Goal: Task Accomplishment & Management: Manage account settings

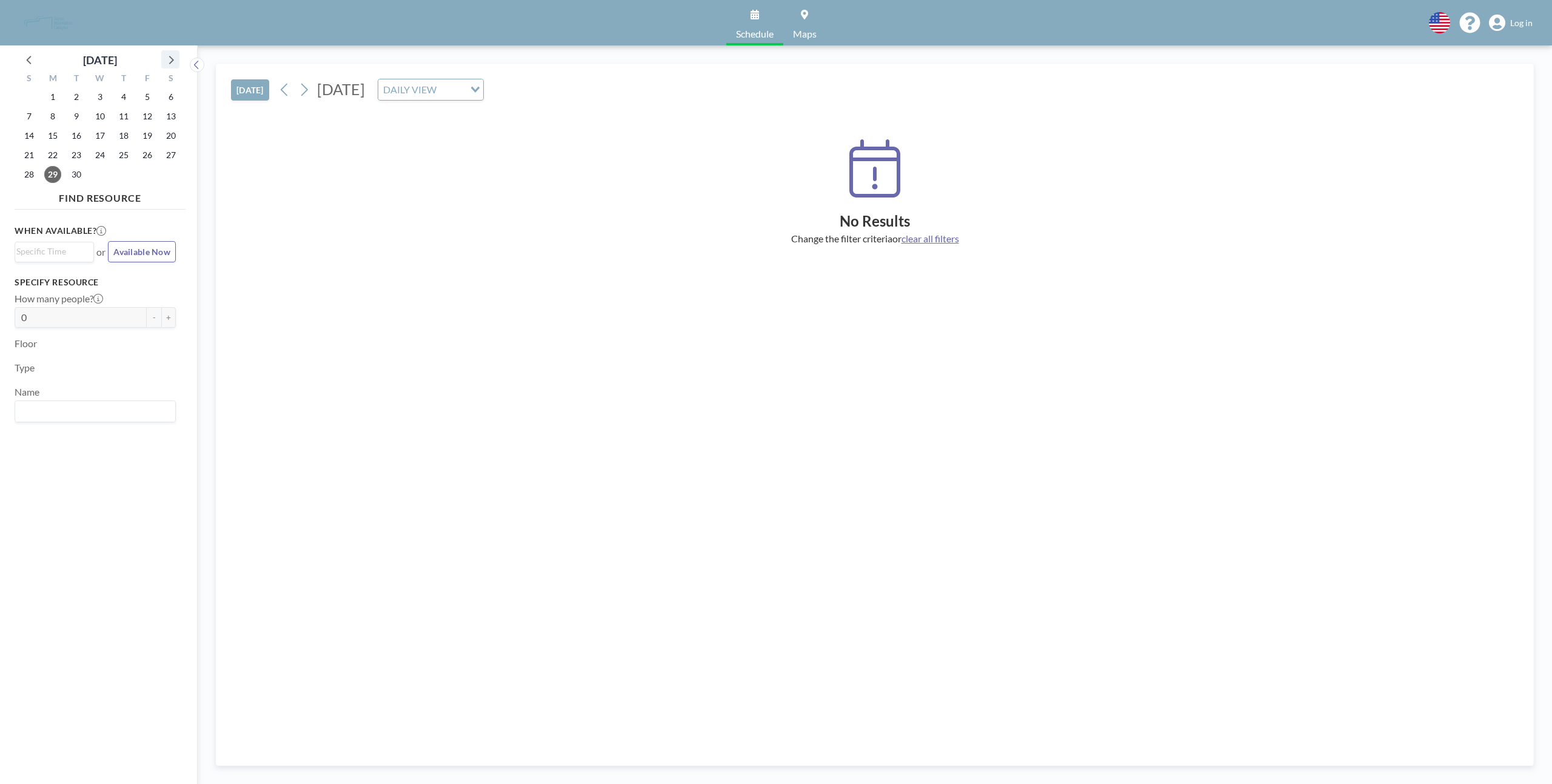
click at [163, 59] on icon at bounding box center [171, 59] width 16 height 16
click at [96, 137] on span "15" at bounding box center [100, 136] width 17 height 17
click at [1525, 26] on span "Log in" at bounding box center [1522, 23] width 22 height 11
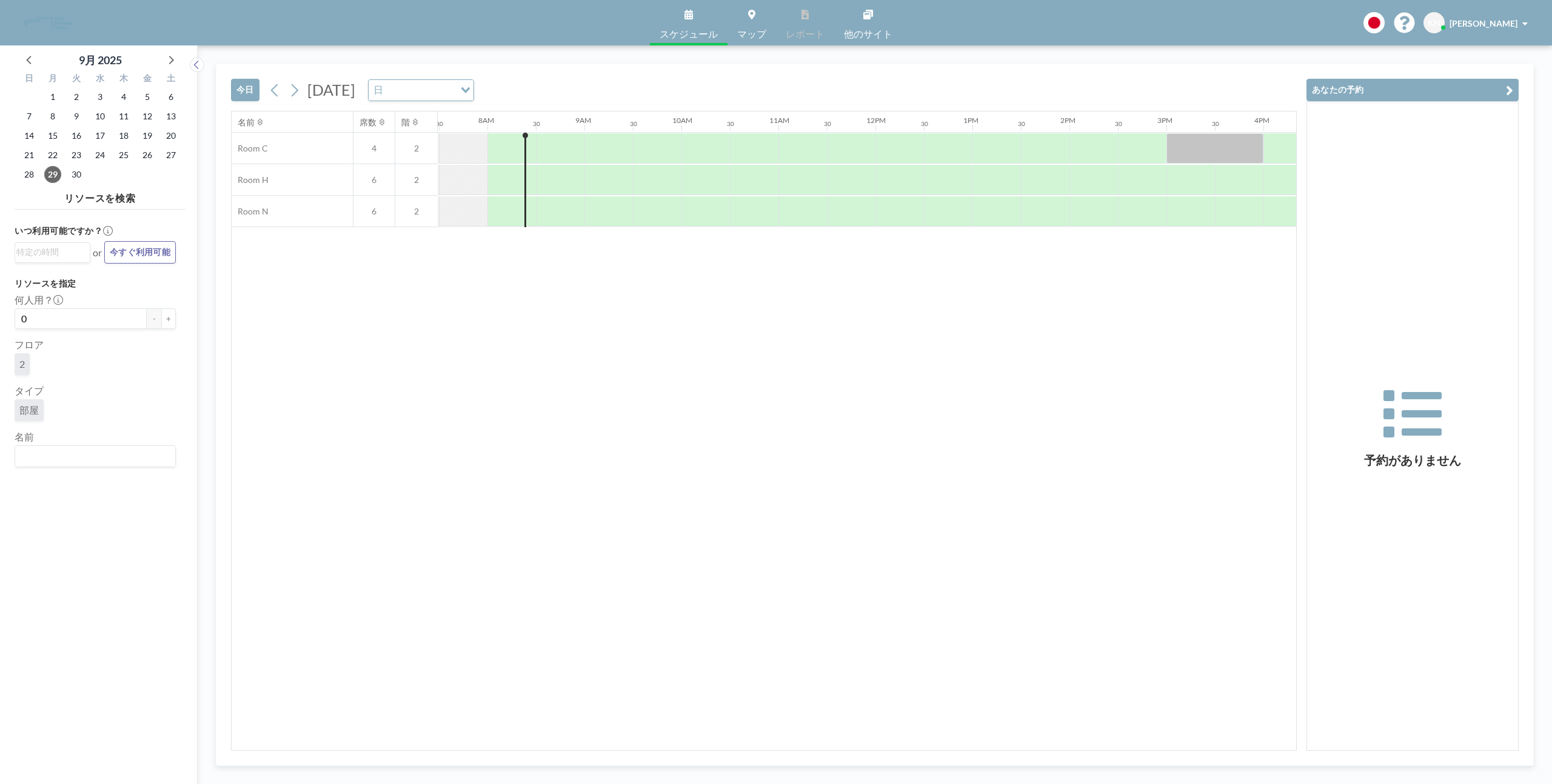
scroll to position [0, 728]
click at [165, 61] on icon at bounding box center [171, 59] width 16 height 16
click at [100, 134] on span "15" at bounding box center [100, 136] width 17 height 17
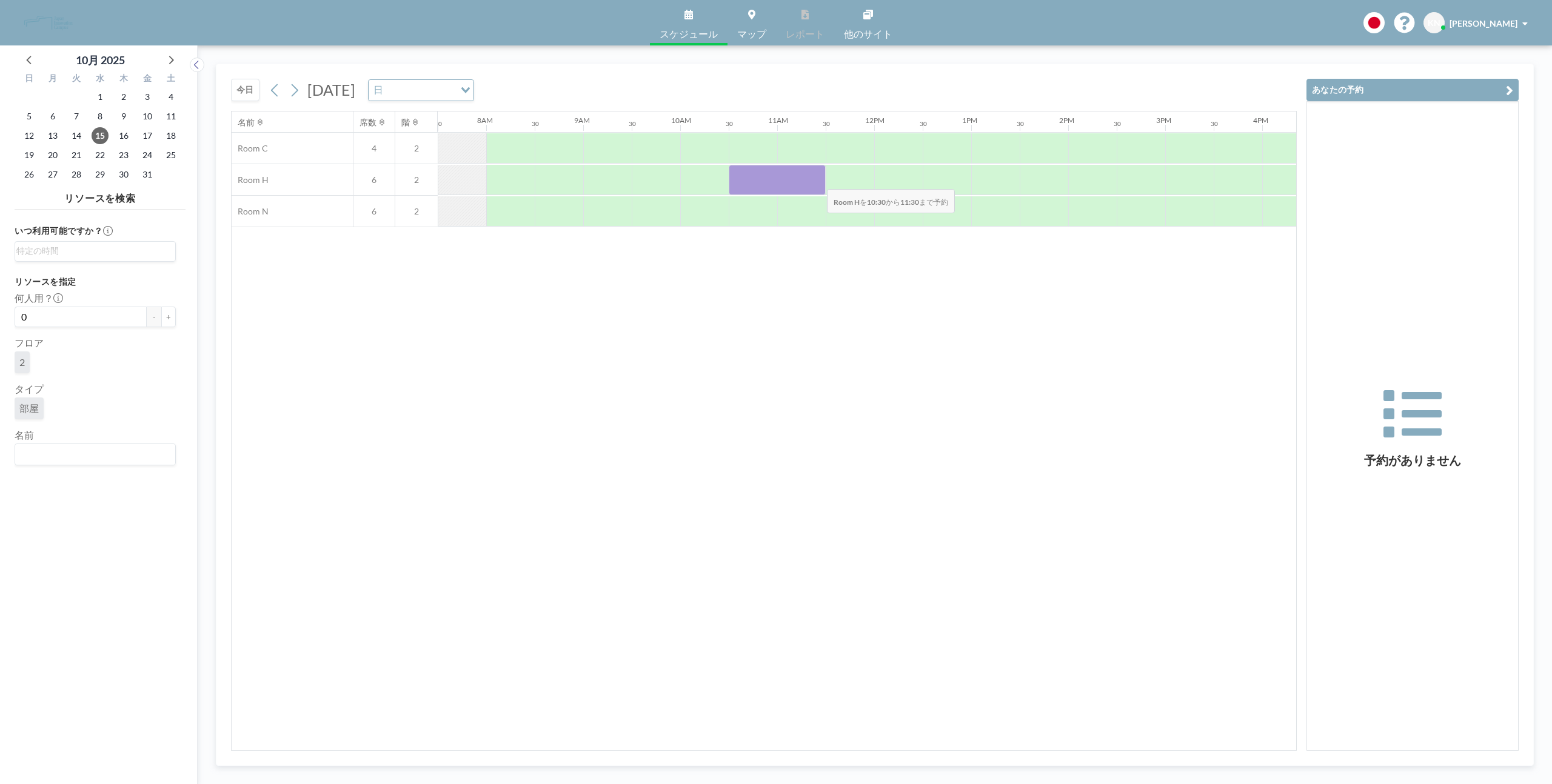
drag, startPoint x: 749, startPoint y: 178, endPoint x: 817, endPoint y: 181, distance: 68.1
click at [817, 181] on div at bounding box center [777, 180] width 97 height 30
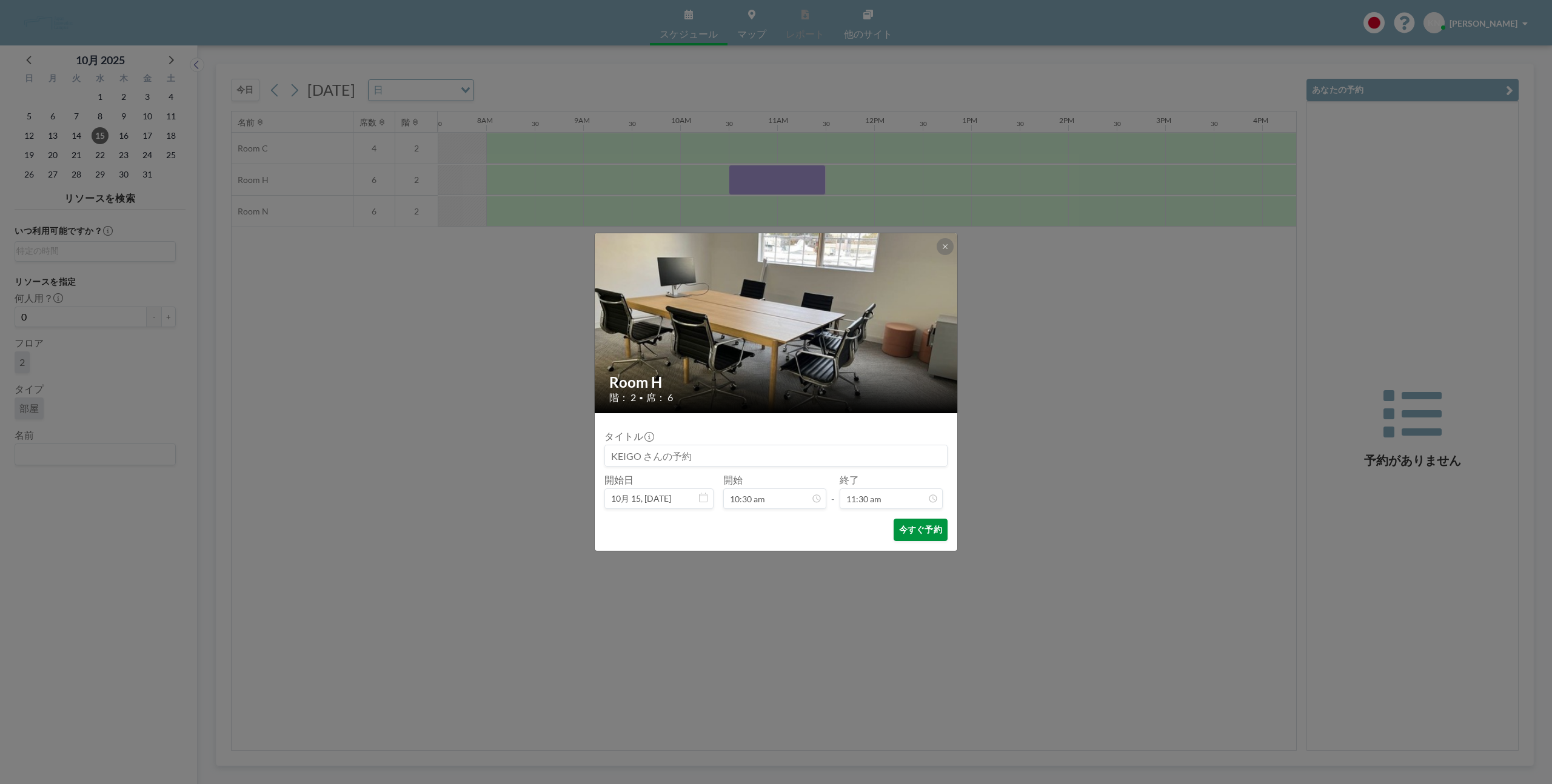
scroll to position [496, 0]
click at [924, 537] on button "今すぐ予約" at bounding box center [921, 530] width 54 height 22
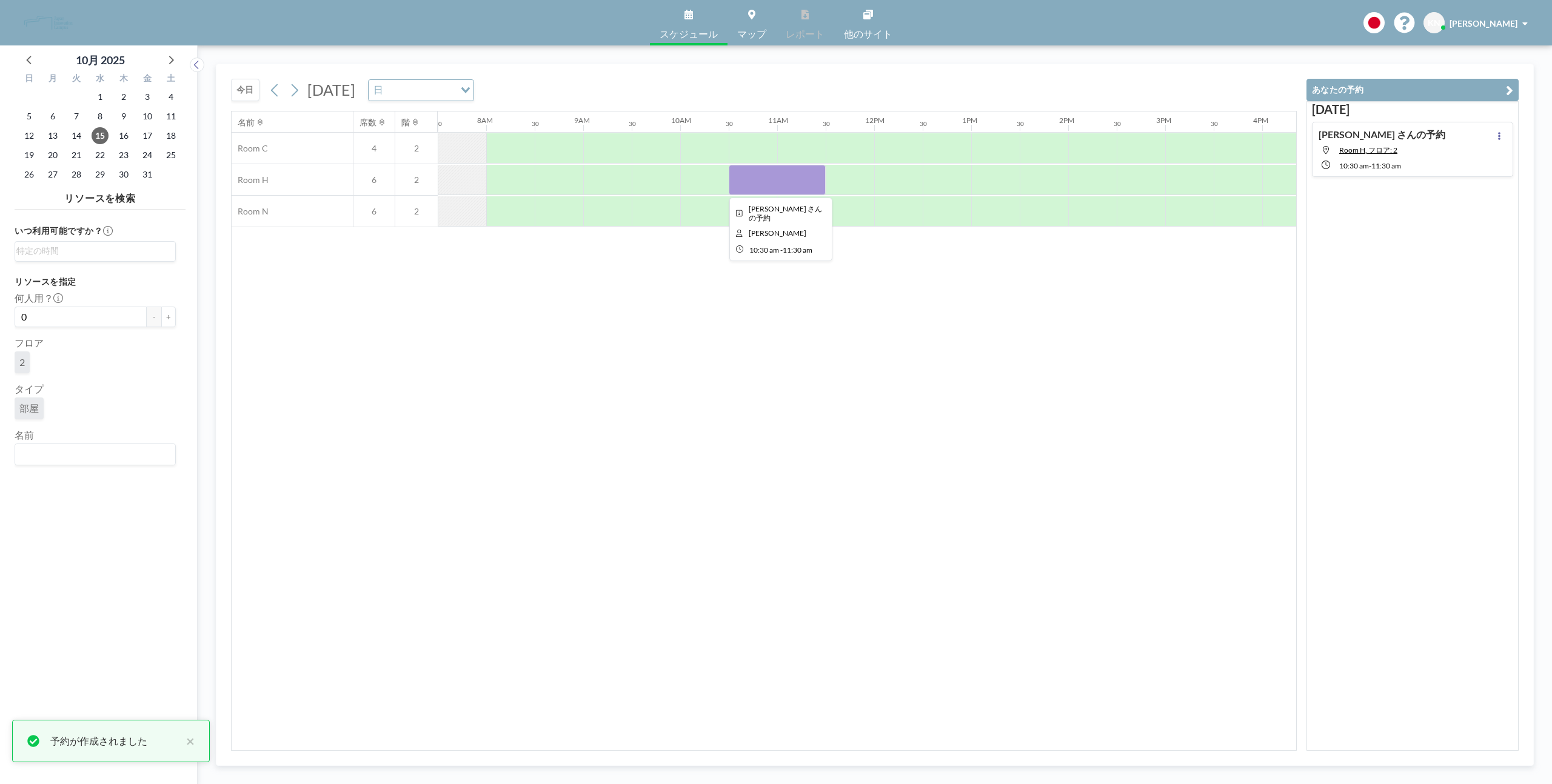
drag, startPoint x: 761, startPoint y: 183, endPoint x: 815, endPoint y: 180, distance: 54.1
click at [815, 180] on div at bounding box center [777, 180] width 97 height 30
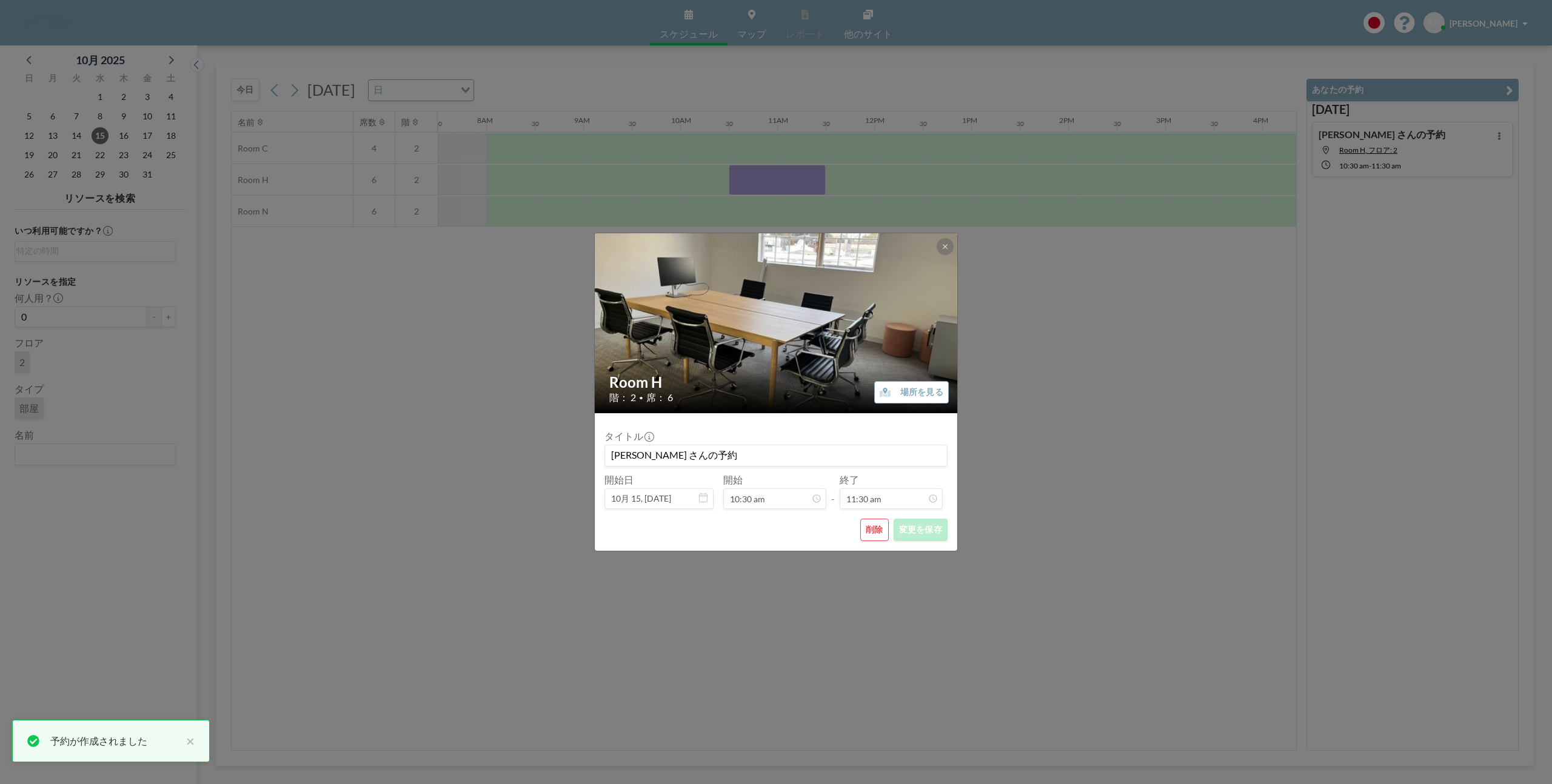
drag, startPoint x: 808, startPoint y: 181, endPoint x: 834, endPoint y: 182, distance: 26.0
click at [834, 182] on div "Room H 階： 2 • 席： 6 場所を見る タイトル KEIGO さんの予約 開始日 10月 15, 2025 開始 10:30 am - 終了 11:…" at bounding box center [776, 392] width 1552 height 784
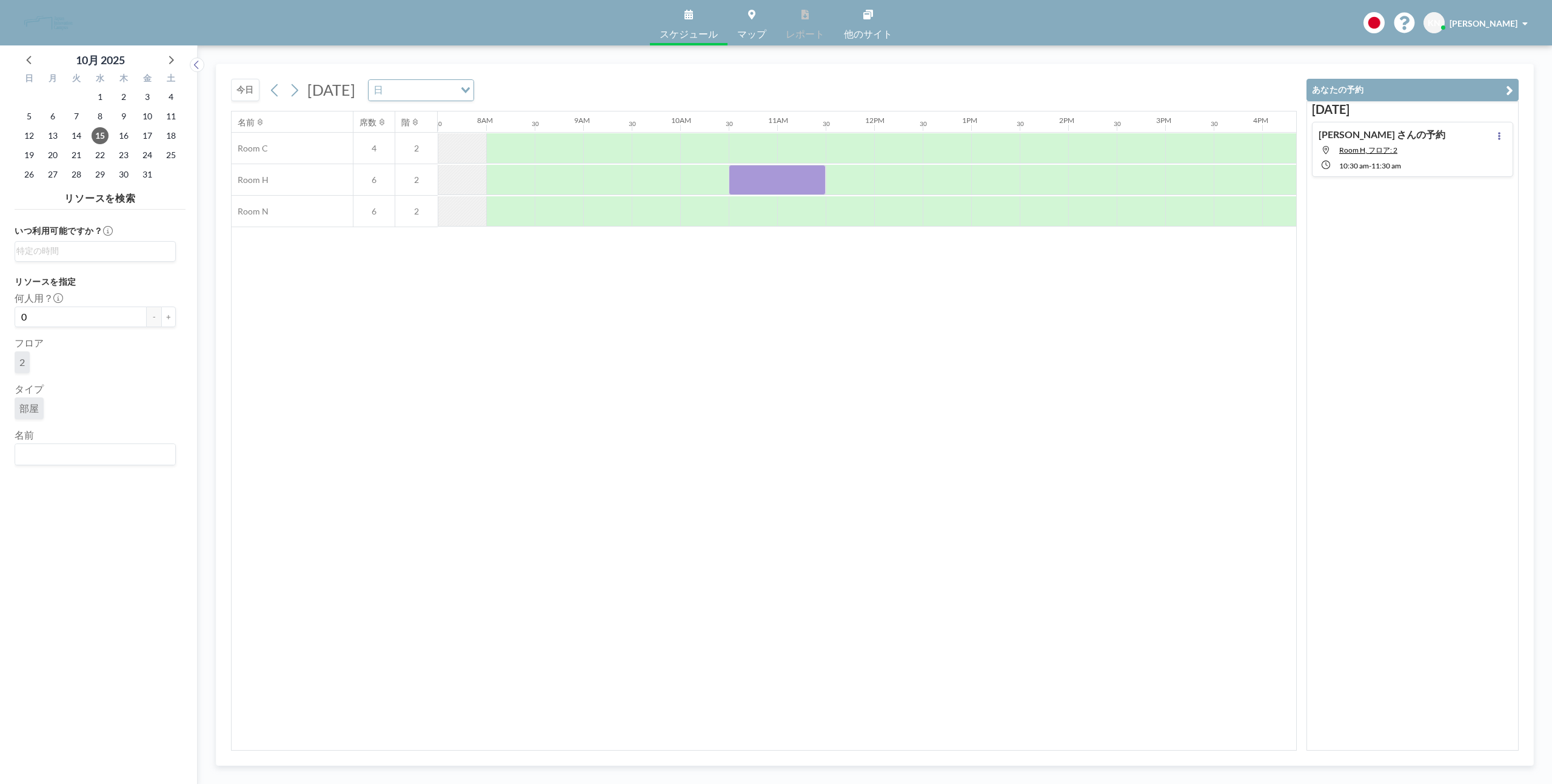
click at [746, 169] on div at bounding box center [777, 180] width 97 height 30
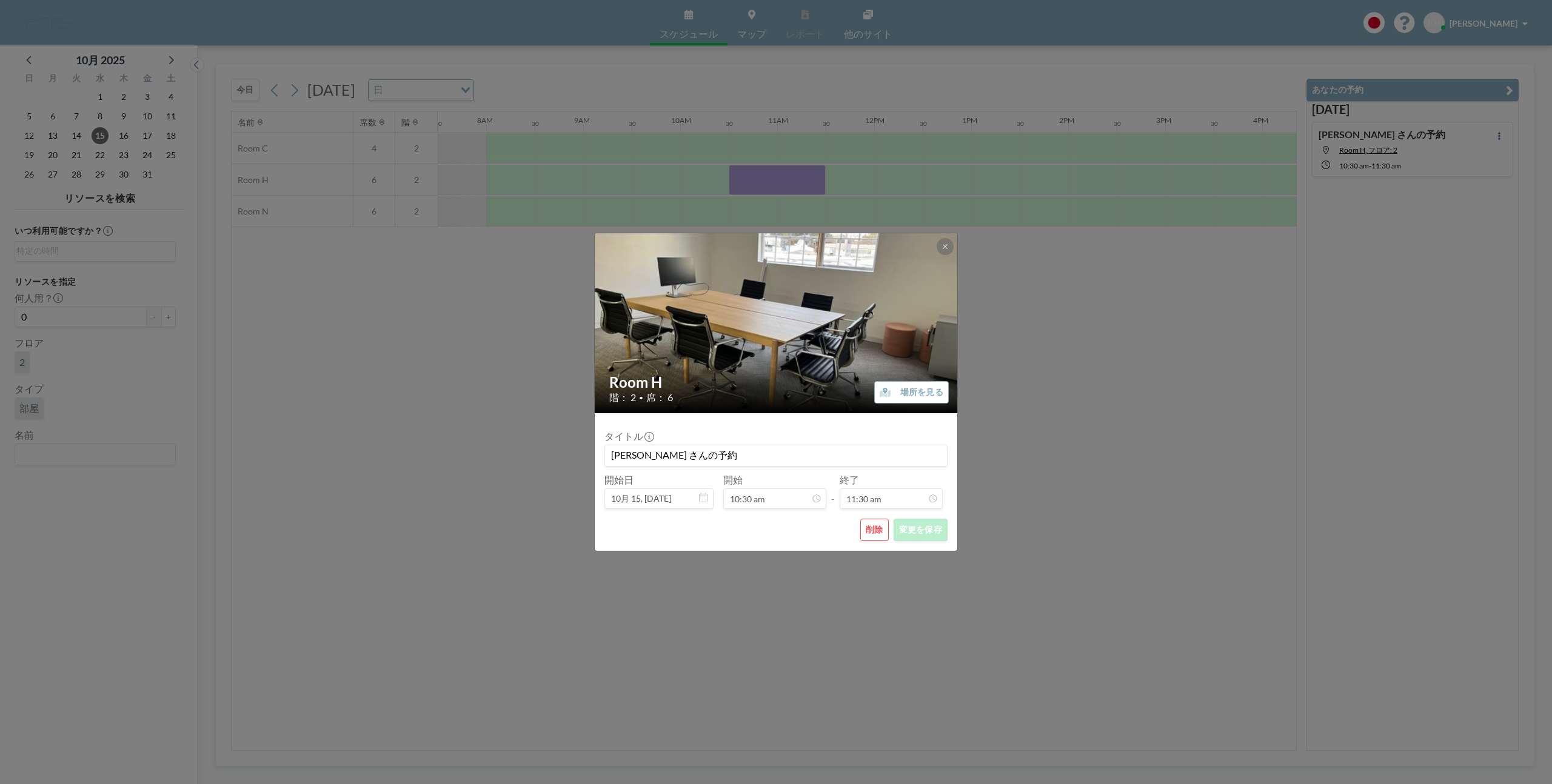
scroll to position [496, 0]
click at [873, 535] on button "削除" at bounding box center [874, 530] width 28 height 22
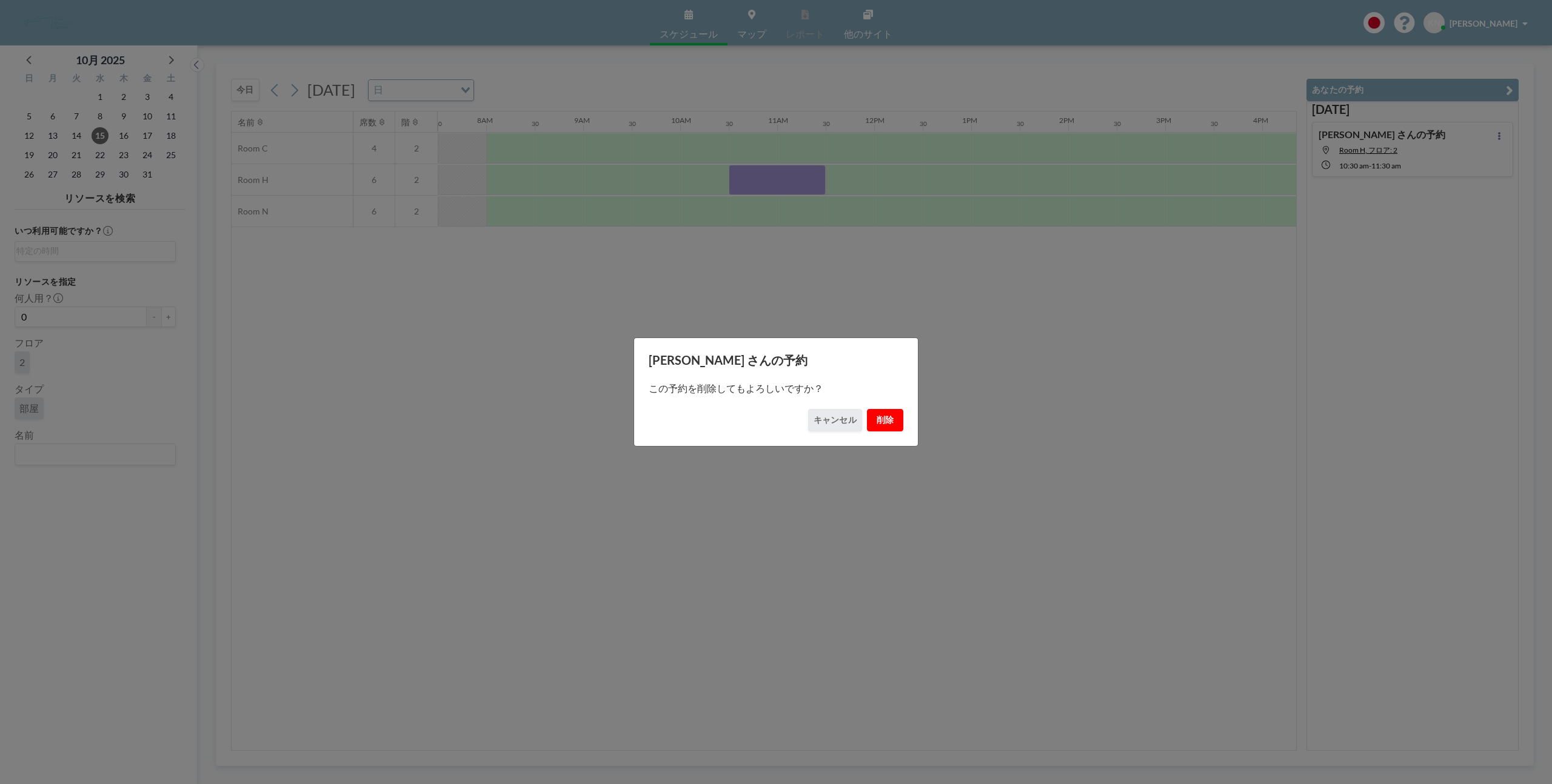
click at [880, 415] on button "削除" at bounding box center [885, 421] width 36 height 22
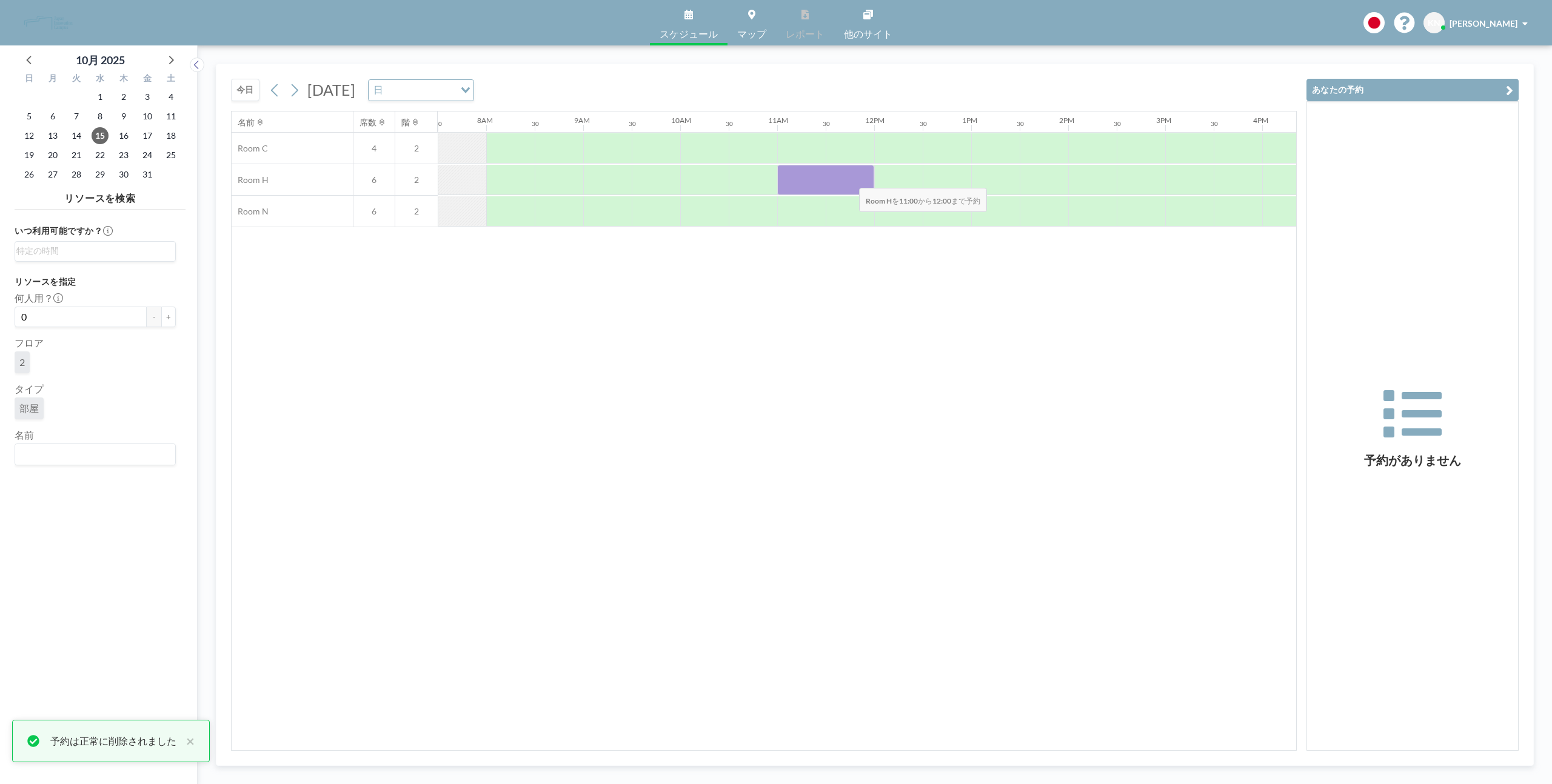
drag, startPoint x: 785, startPoint y: 180, endPoint x: 849, endPoint y: 180, distance: 64.0
click at [849, 180] on div at bounding box center [825, 180] width 97 height 30
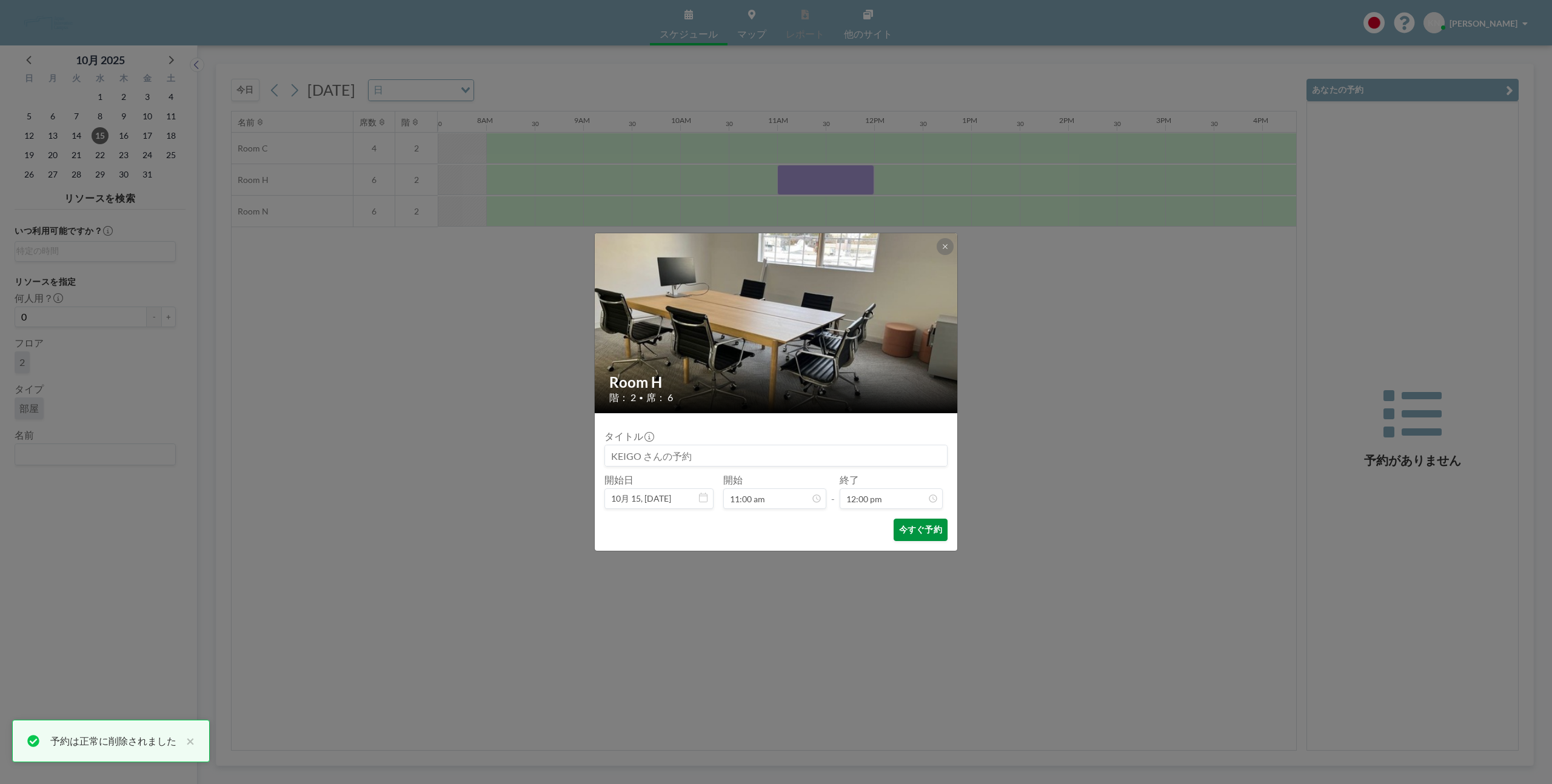
scroll to position [517, 0]
click at [930, 534] on button "今すぐ予約" at bounding box center [921, 530] width 54 height 22
